Goal: Find contact information: Find contact information

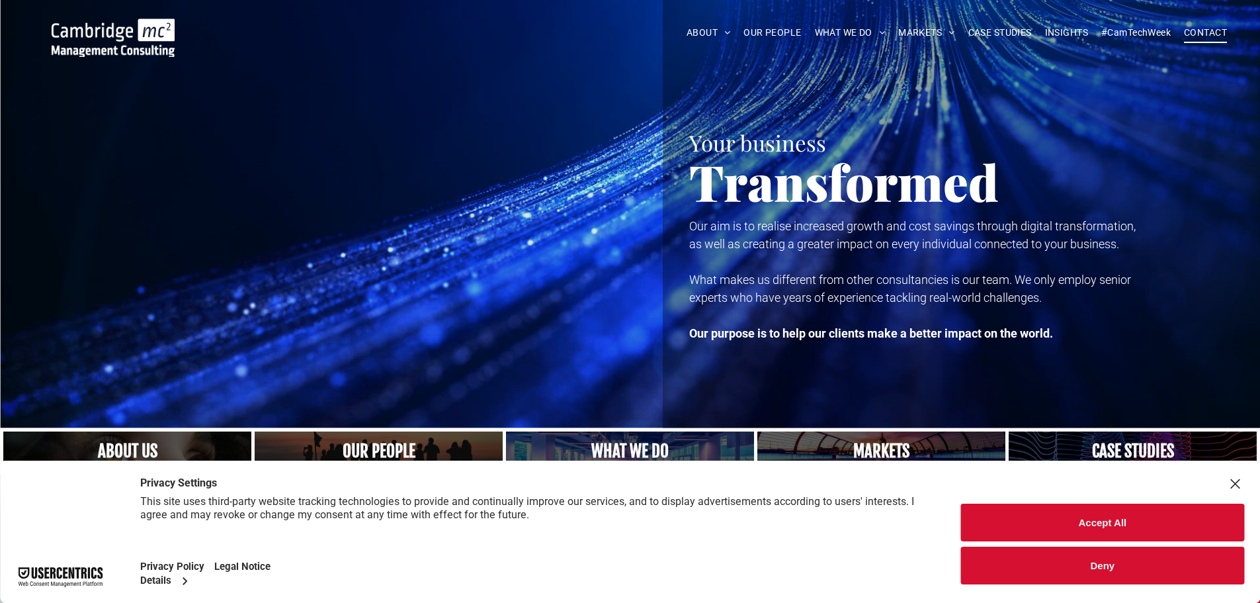
click at [1200, 35] on span "CONTACT" at bounding box center [1205, 32] width 43 height 21
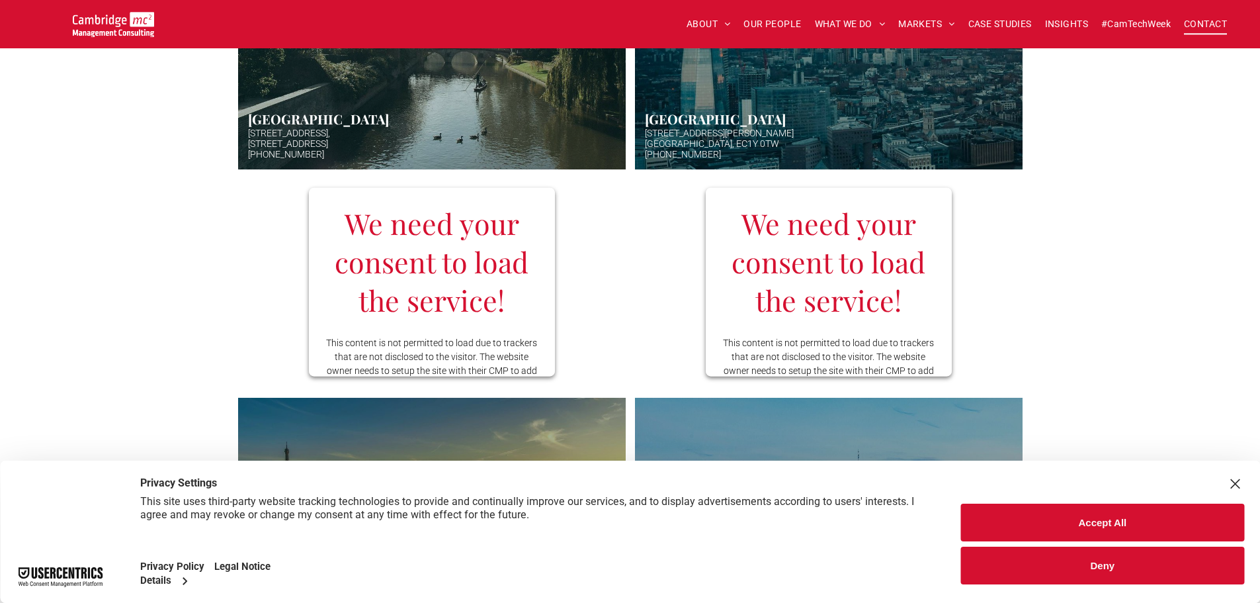
scroll to position [595, 0]
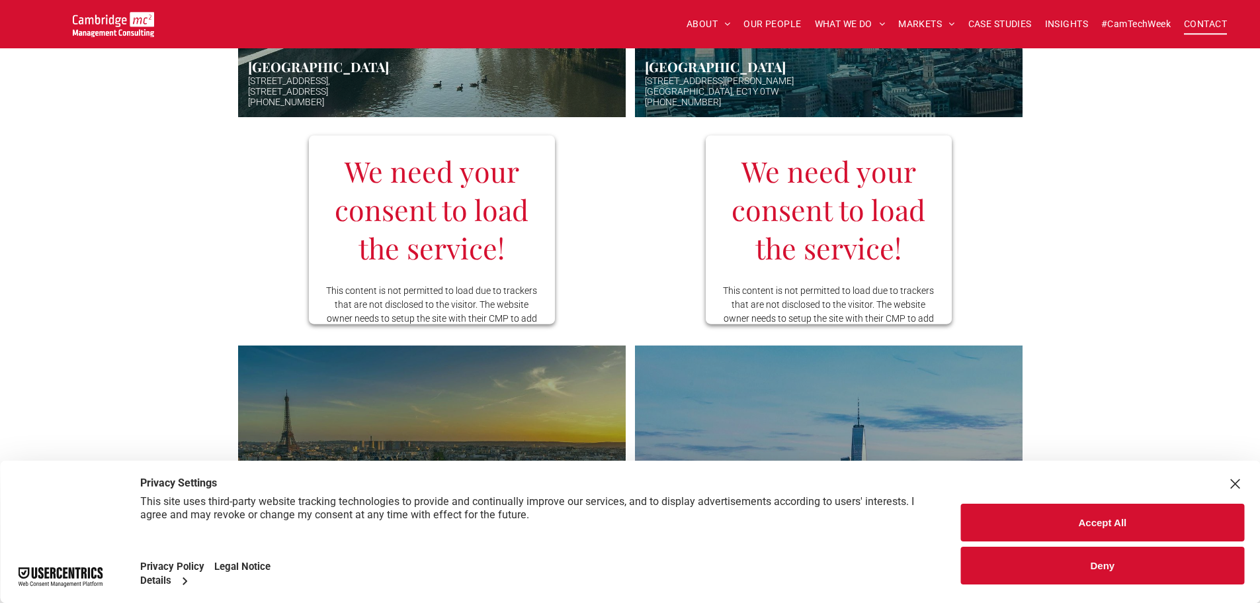
click at [1115, 531] on button "Accept All" at bounding box center [1102, 522] width 283 height 38
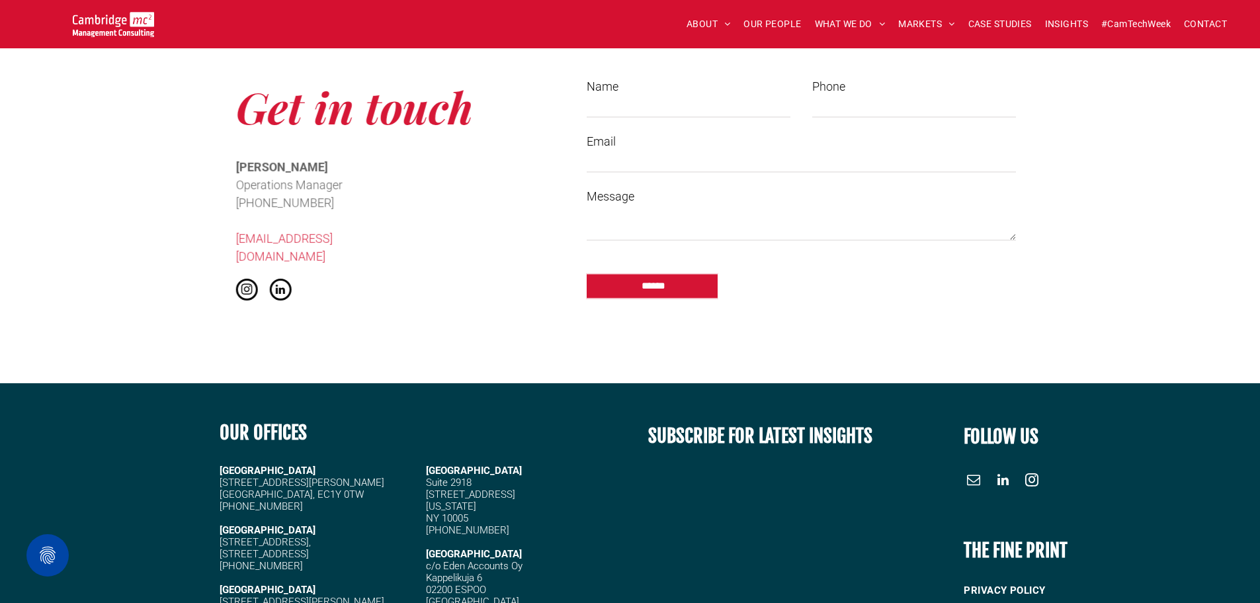
scroll to position [1455, 0]
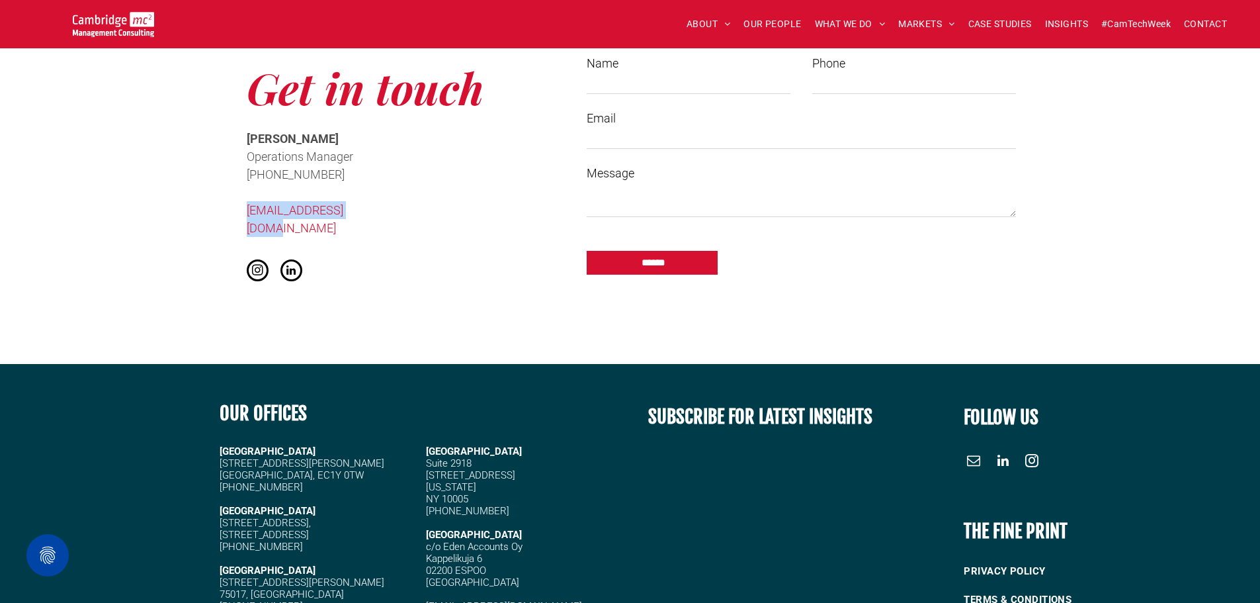
drag, startPoint x: 385, startPoint y: 205, endPoint x: 213, endPoint y: 203, distance: 172.0
click at [213, 203] on div "Get in touch [PERSON_NAME] Operations Manager ﻿ [PHONE_NUMBER] [EMAIL_ADDRESS][…" at bounding box center [630, 171] width 1260 height 386
copy link "[EMAIL_ADDRESS][DOMAIN_NAME]"
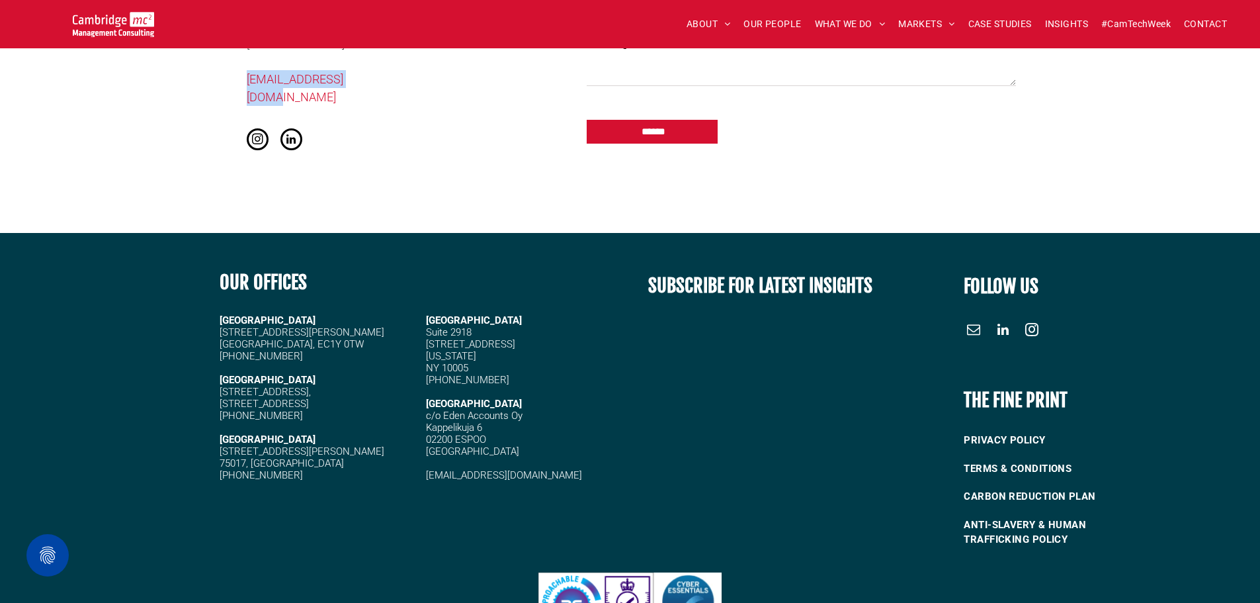
scroll to position [1588, 0]
